Goal: Task Accomplishment & Management: Use online tool/utility

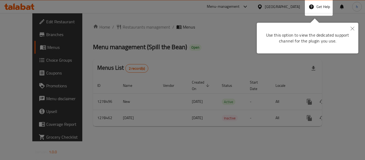
click at [352, 27] on icon "Close" at bounding box center [353, 29] width 4 height 4
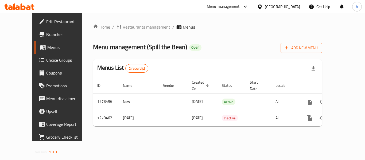
click at [288, 5] on div "United Arab Emirates" at bounding box center [282, 7] width 35 height 6
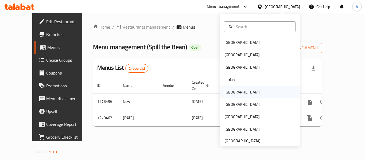
click at [226, 93] on div "[GEOGRAPHIC_DATA]" at bounding box center [241, 92] width 35 height 6
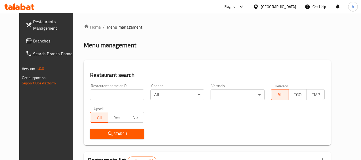
click at [33, 41] on span "Branches" at bounding box center [54, 41] width 42 height 6
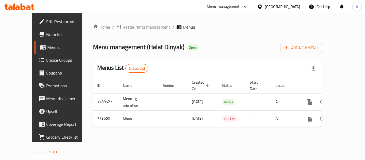
click at [125, 25] on span "Restaurants management" at bounding box center [147, 27] width 48 height 6
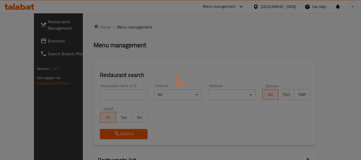
click at [106, 89] on div at bounding box center [180, 80] width 361 height 160
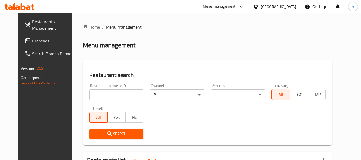
click at [103, 94] on input "search" at bounding box center [116, 95] width 54 height 11
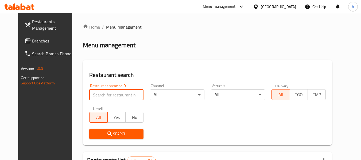
click at [103, 94] on input "search" at bounding box center [116, 95] width 54 height 11
paste input "651909"
type input "651909"
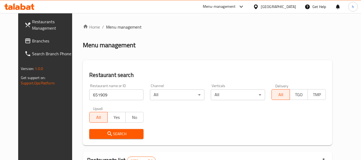
click at [107, 132] on icon "submit" at bounding box center [110, 134] width 6 height 6
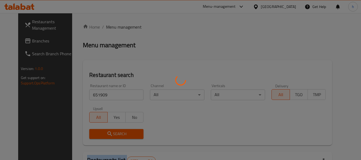
drag, startPoint x: 102, startPoint y: 132, endPoint x: 19, endPoint y: 135, distance: 82.9
click at [80, 136] on div at bounding box center [180, 80] width 361 height 160
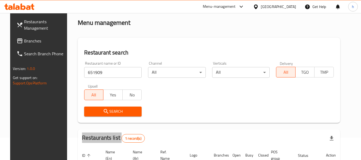
scroll to position [72, 0]
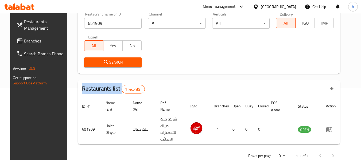
click at [108, 63] on span "Search" at bounding box center [112, 62] width 49 height 7
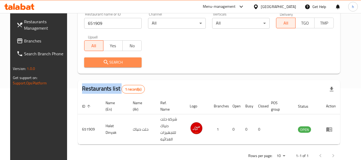
click at [108, 63] on span "Search" at bounding box center [112, 62] width 49 height 7
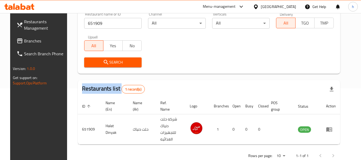
click at [24, 39] on span "Branches" at bounding box center [45, 41] width 42 height 6
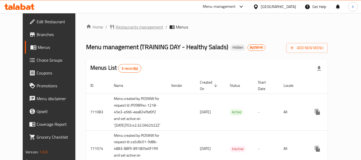
click at [116, 26] on span "Restaurants management" at bounding box center [140, 27] width 48 height 6
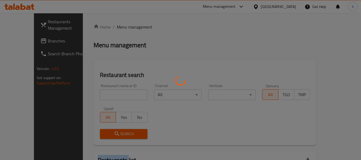
click at [112, 26] on div at bounding box center [180, 80] width 361 height 160
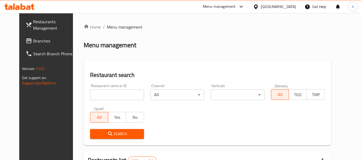
click at [98, 91] on div at bounding box center [180, 80] width 361 height 160
click at [97, 95] on input "search" at bounding box center [117, 95] width 54 height 11
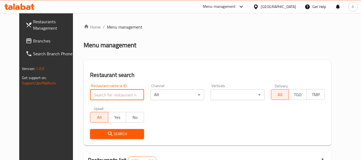
click at [97, 95] on input "search" at bounding box center [117, 95] width 54 height 11
paste input "621932"
type input "621932"
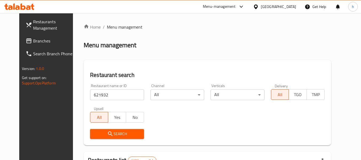
click at [113, 134] on span "Search" at bounding box center [116, 134] width 45 height 7
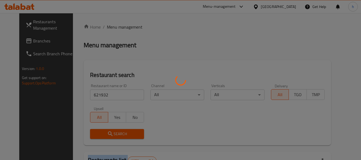
click at [113, 134] on div at bounding box center [180, 80] width 361 height 160
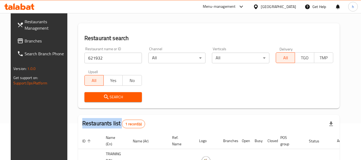
scroll to position [72, 0]
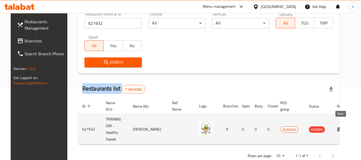
click at [338, 126] on icon "enhanced table" at bounding box center [340, 129] width 6 height 6
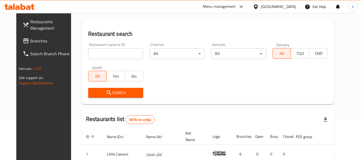
scroll to position [107, 0]
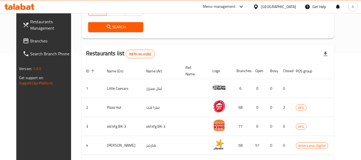
click at [109, 26] on span "Search" at bounding box center [115, 27] width 47 height 7
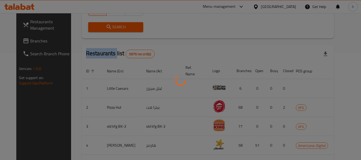
click at [109, 26] on div at bounding box center [180, 80] width 361 height 160
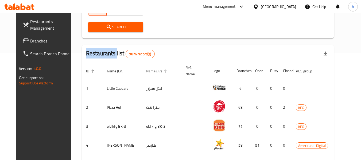
scroll to position [0, 0]
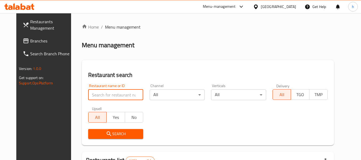
click at [104, 96] on input "search" at bounding box center [115, 95] width 55 height 11
paste input "621932"
type input "621932"
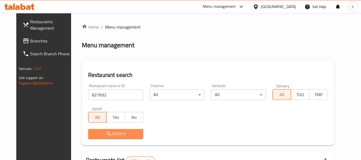
click at [106, 133] on icon "submit" at bounding box center [109, 134] width 6 height 6
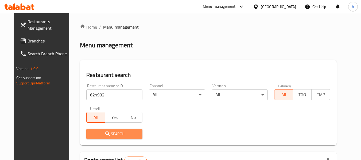
click at [104, 133] on icon "submit" at bounding box center [107, 134] width 6 height 6
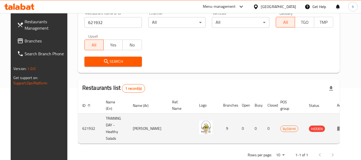
scroll to position [74, 0]
